Goal: Transaction & Acquisition: Purchase product/service

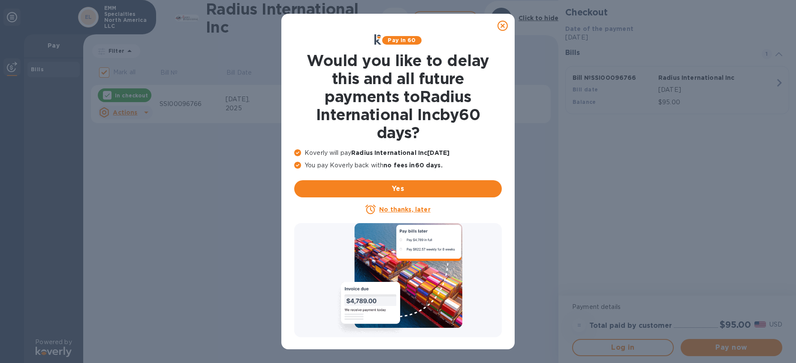
click at [505, 18] on div at bounding box center [502, 25] width 17 height 17
click at [504, 24] on icon at bounding box center [503, 26] width 10 height 10
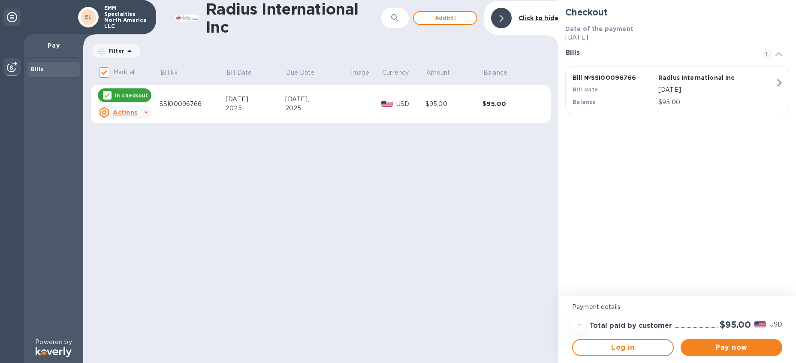
click at [202, 109] on td "SSI00096766" at bounding box center [193, 104] width 66 height 39
click at [193, 106] on div "SSI00096766" at bounding box center [193, 104] width 66 height 9
click at [145, 112] on icon at bounding box center [146, 113] width 4 height 2
click at [142, 151] on p "Open bill" at bounding box center [136, 147] width 29 height 9
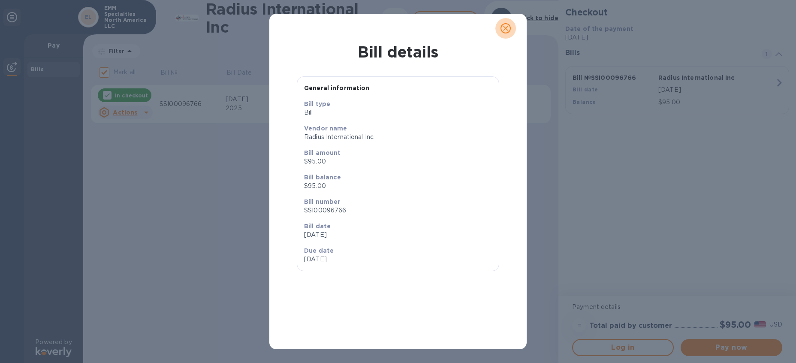
click at [509, 30] on icon "close" at bounding box center [505, 28] width 9 height 9
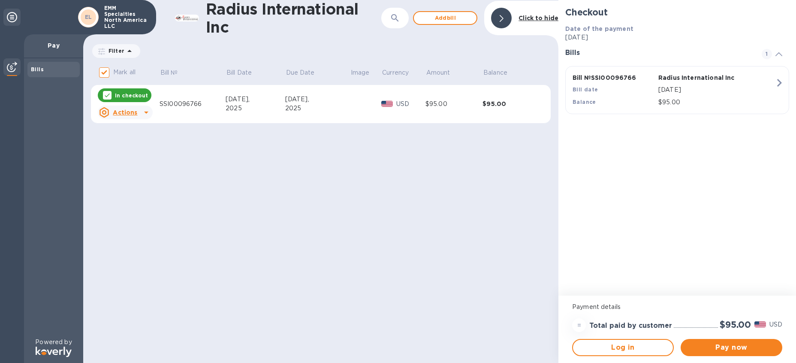
click at [131, 91] on div "In checkout" at bounding box center [125, 95] width 54 height 14
checkbox input "false"
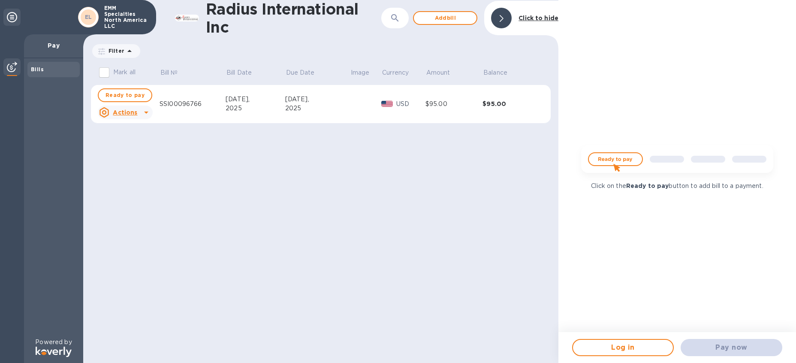
click at [139, 113] on div at bounding box center [146, 113] width 14 height 14
click at [139, 151] on p "Open bill" at bounding box center [136, 147] width 29 height 9
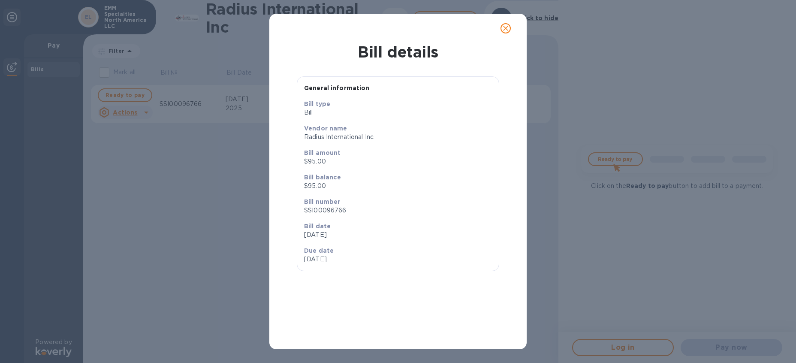
click at [504, 26] on icon "close" at bounding box center [505, 28] width 9 height 9
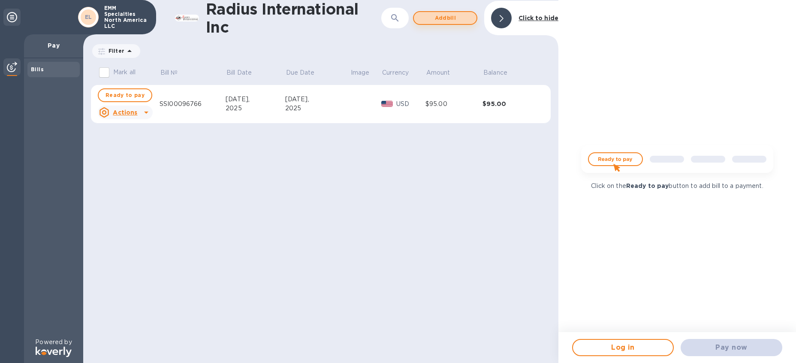
click at [446, 15] on span "Add bill" at bounding box center [445, 18] width 49 height 10
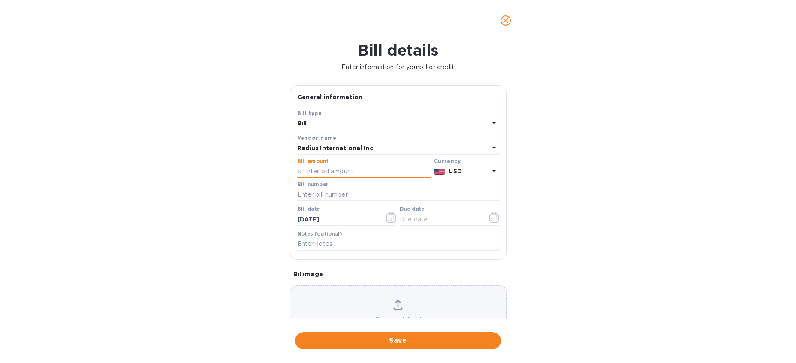
click at [323, 167] on input "text" at bounding box center [363, 171] width 133 height 13
type input "95"
type input "SSI00096766"
type input "[DATE]"
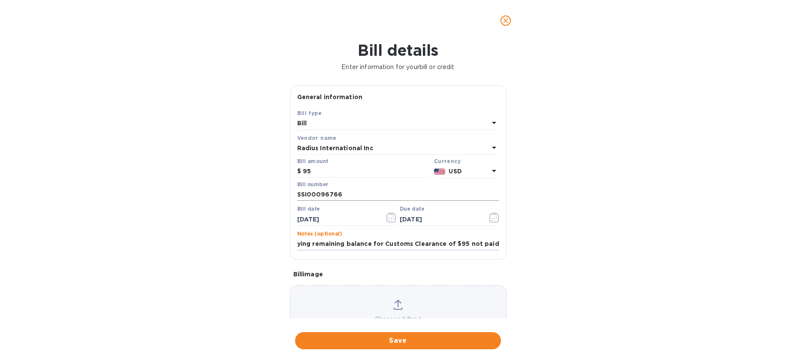
scroll to position [0, 5]
type input "Paying remaining balance for Customs Clearance of $95 not paid"
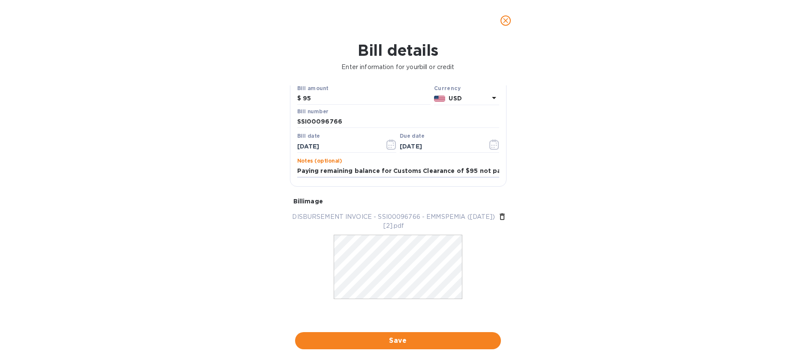
scroll to position [74, 0]
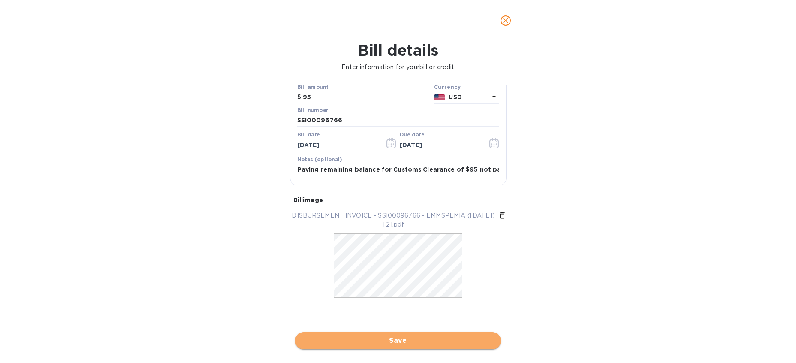
click at [389, 334] on button "Save" at bounding box center [398, 340] width 206 height 17
click at [405, 341] on span "Save" at bounding box center [398, 340] width 192 height 10
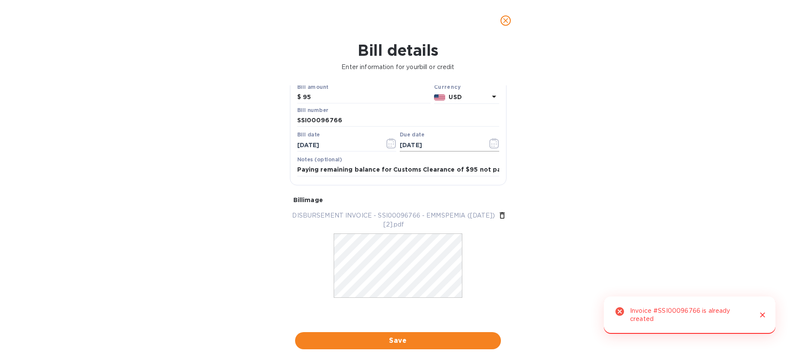
scroll to position [0, 0]
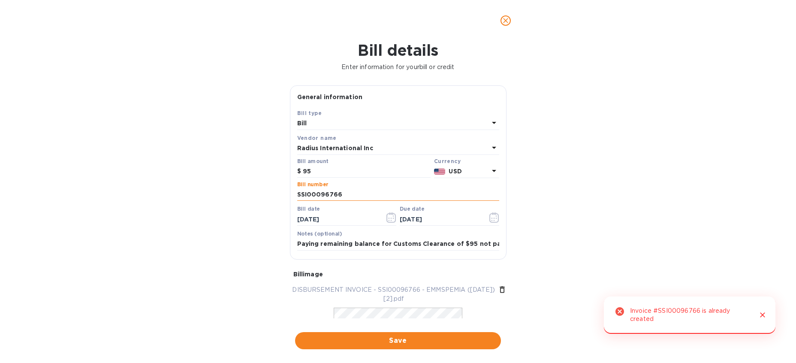
click at [344, 196] on input "SSI00096766" at bounding box center [398, 194] width 202 height 13
type input "SSI00096766 remaining balance"
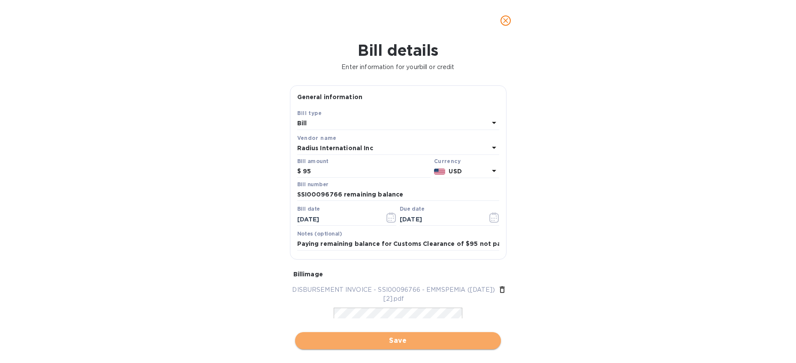
click at [396, 341] on span "Save" at bounding box center [398, 340] width 192 height 10
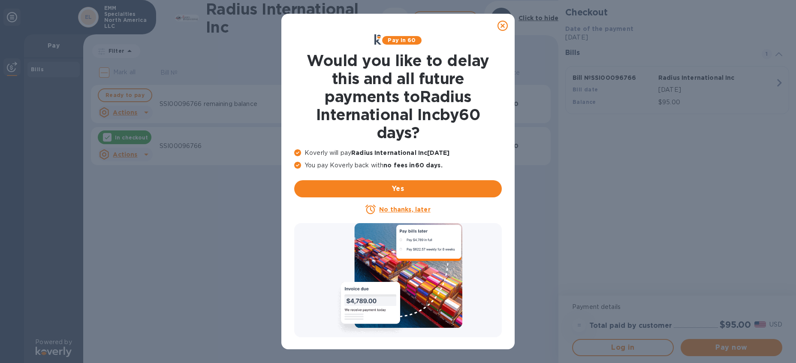
click at [504, 25] on icon at bounding box center [503, 26] width 10 height 10
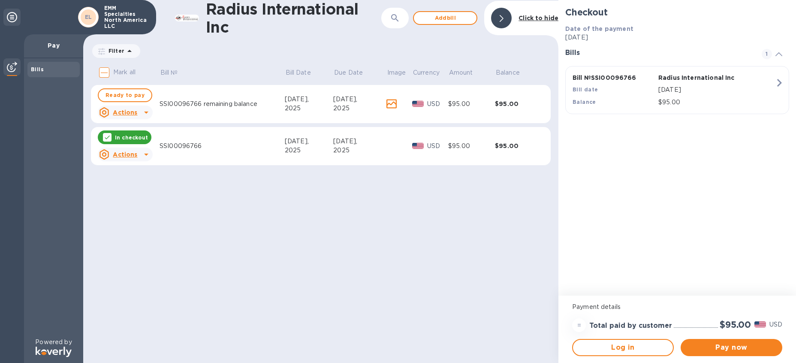
click at [148, 155] on icon at bounding box center [146, 154] width 10 height 10
click at [132, 212] on b "Delete" at bounding box center [132, 209] width 21 height 7
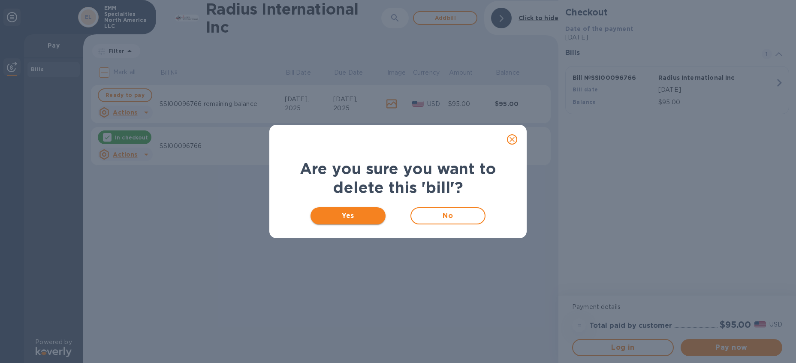
click at [370, 211] on span "Yes" at bounding box center [347, 216] width 61 height 10
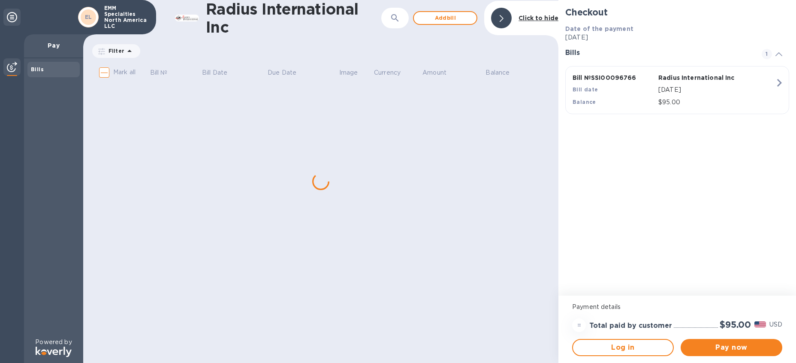
checkbox input "true"
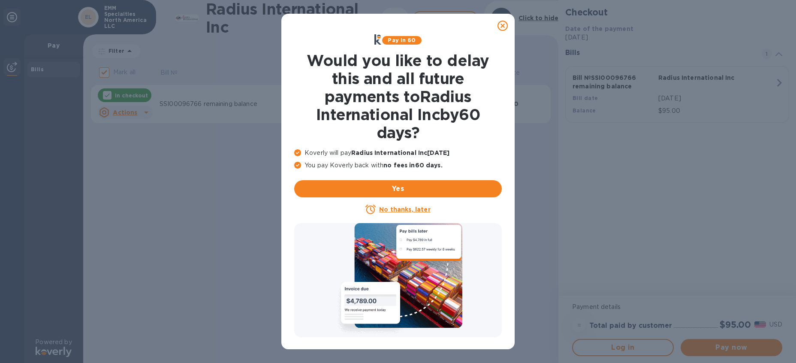
click at [504, 26] on icon at bounding box center [503, 26] width 10 height 10
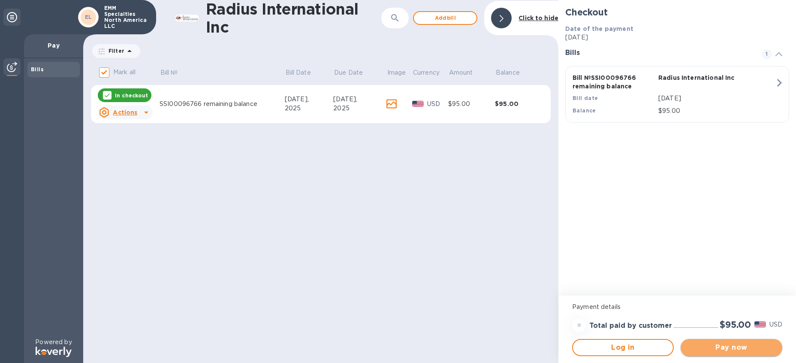
click at [738, 347] on span "Pay now" at bounding box center [732, 347] width 88 height 10
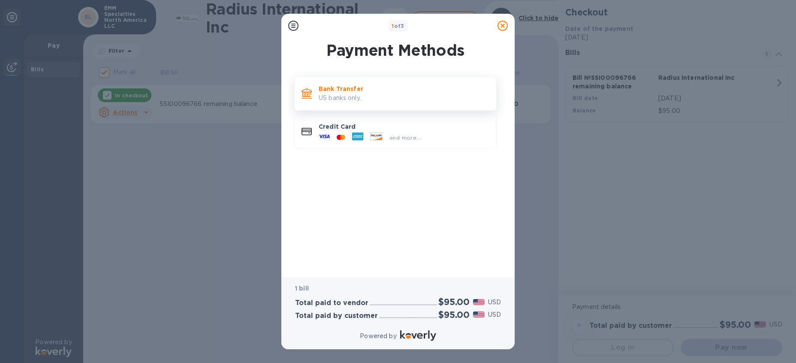
click at [383, 90] on p "Bank Transfer" at bounding box center [404, 88] width 171 height 9
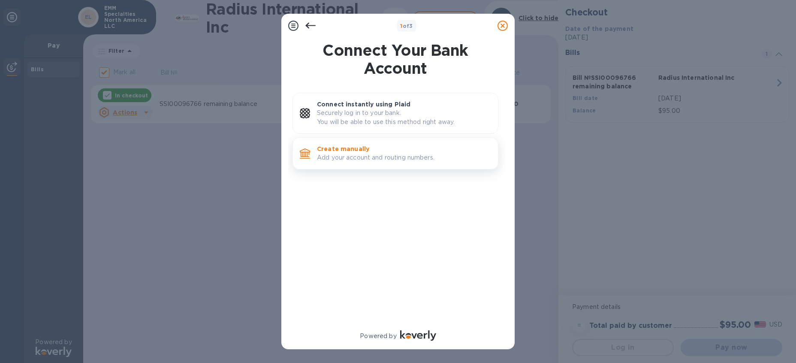
click at [377, 147] on p "Create manually" at bounding box center [404, 149] width 174 height 9
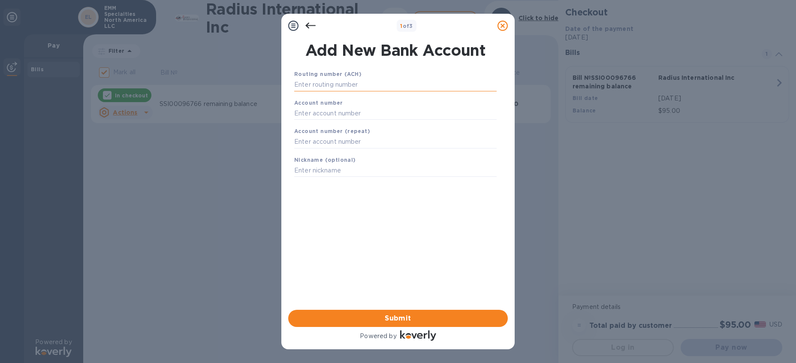
click at [300, 84] on input "text" at bounding box center [395, 84] width 202 height 13
type input "011000138"
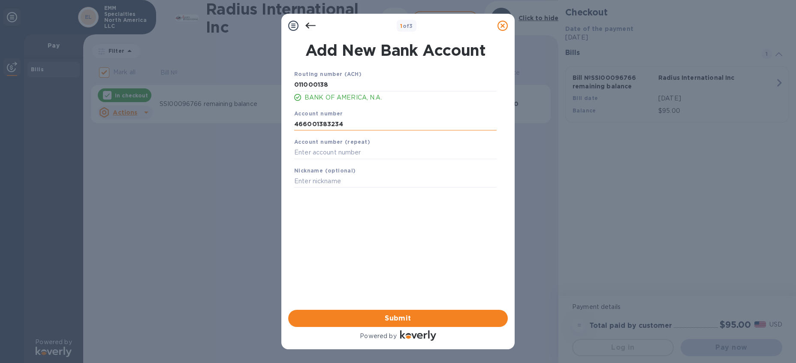
type input "466001383234"
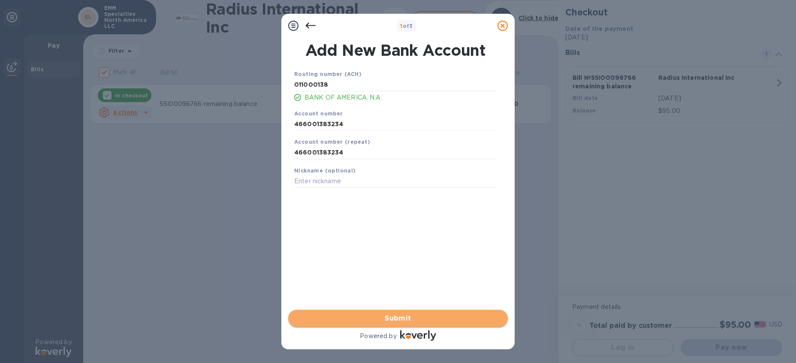
click at [444, 318] on span "Submit" at bounding box center [398, 318] width 206 height 10
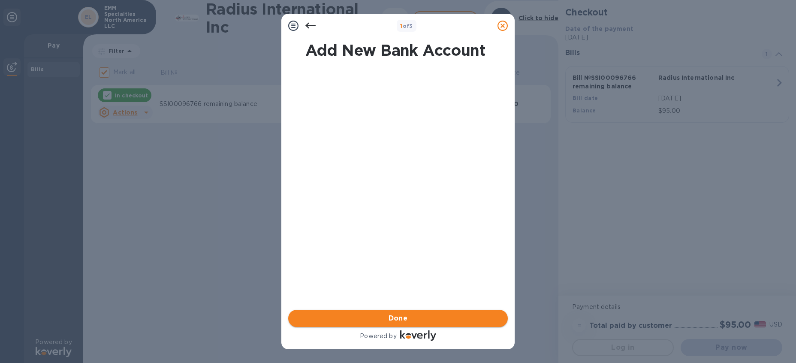
click at [413, 318] on span "Done" at bounding box center [398, 318] width 206 height 10
